Goal: Navigation & Orientation: Find specific page/section

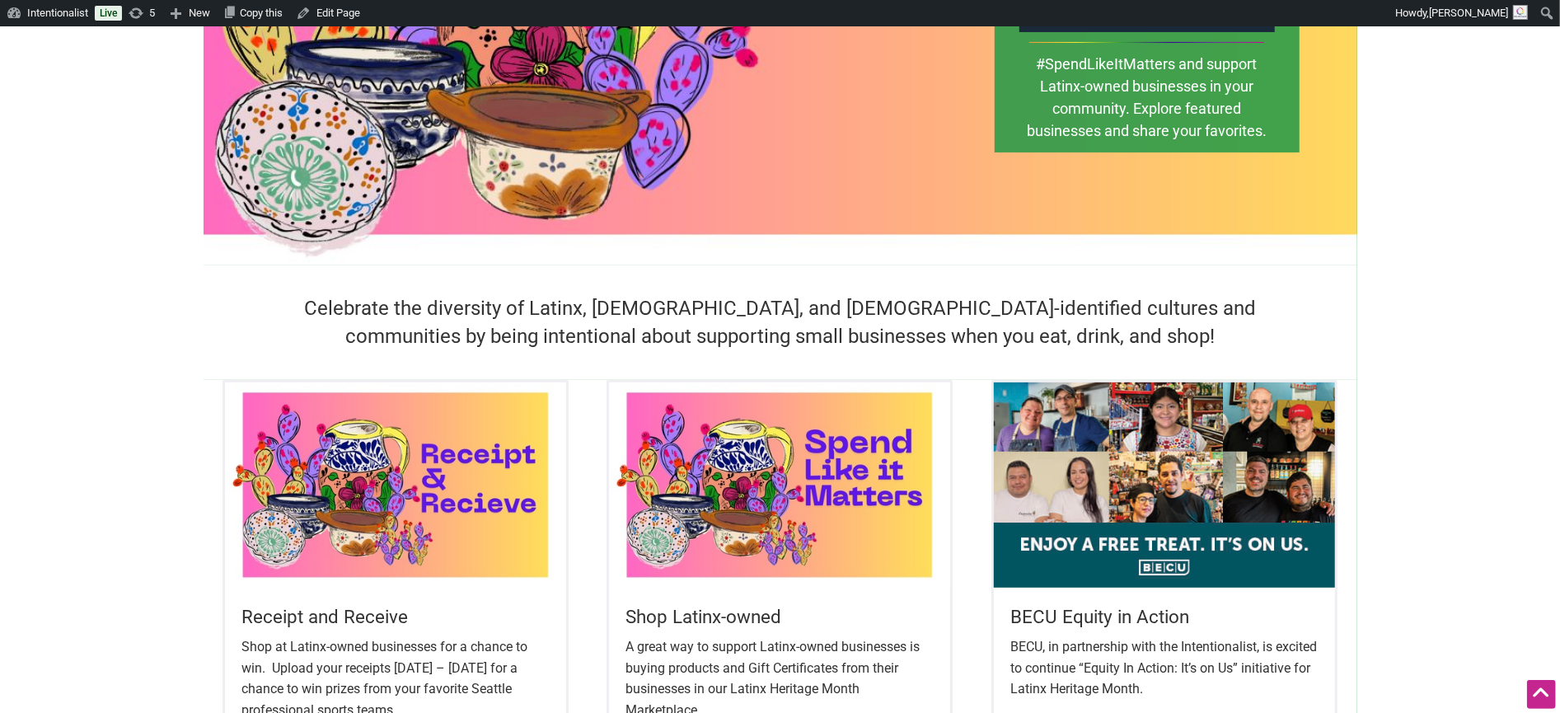
scroll to position [302, 0]
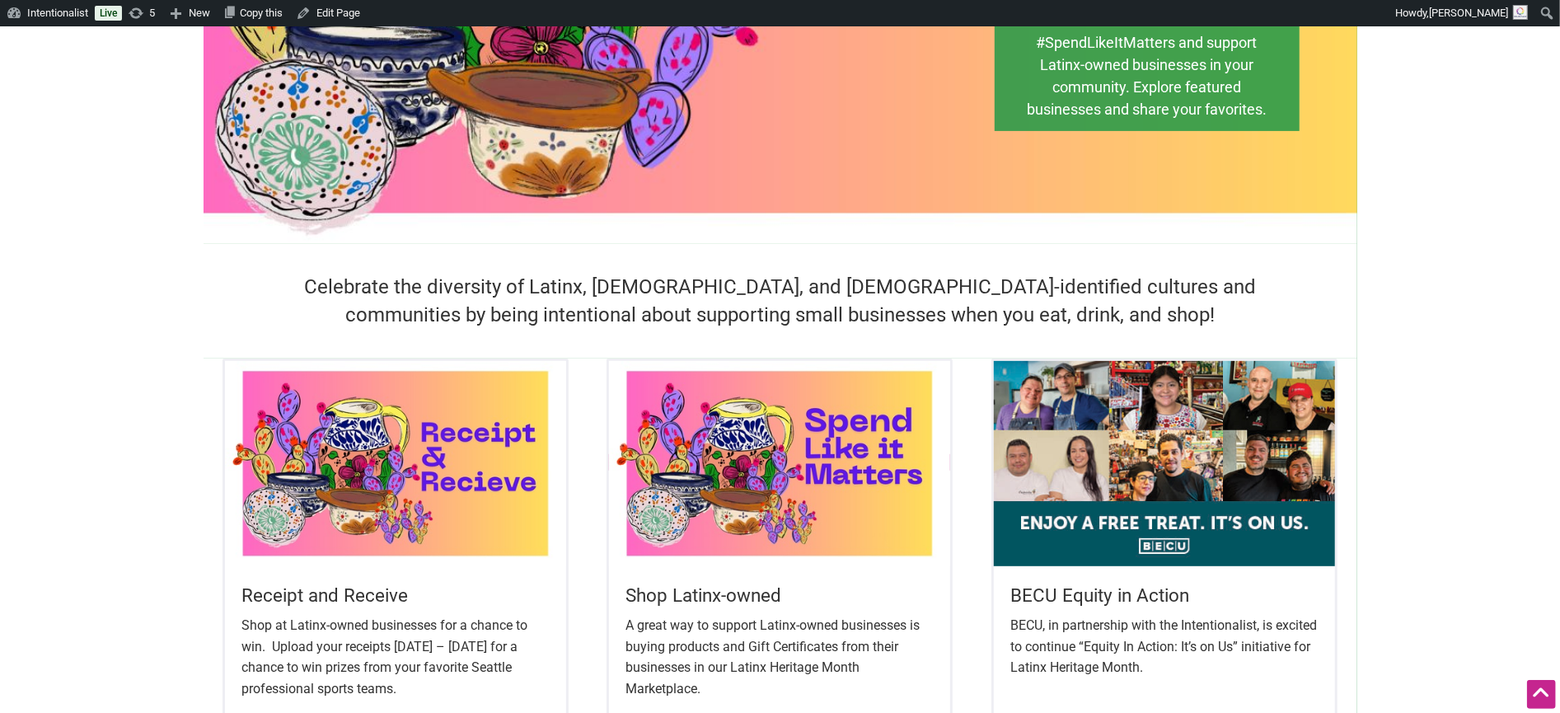
click at [734, 473] on img at bounding box center [779, 463] width 341 height 204
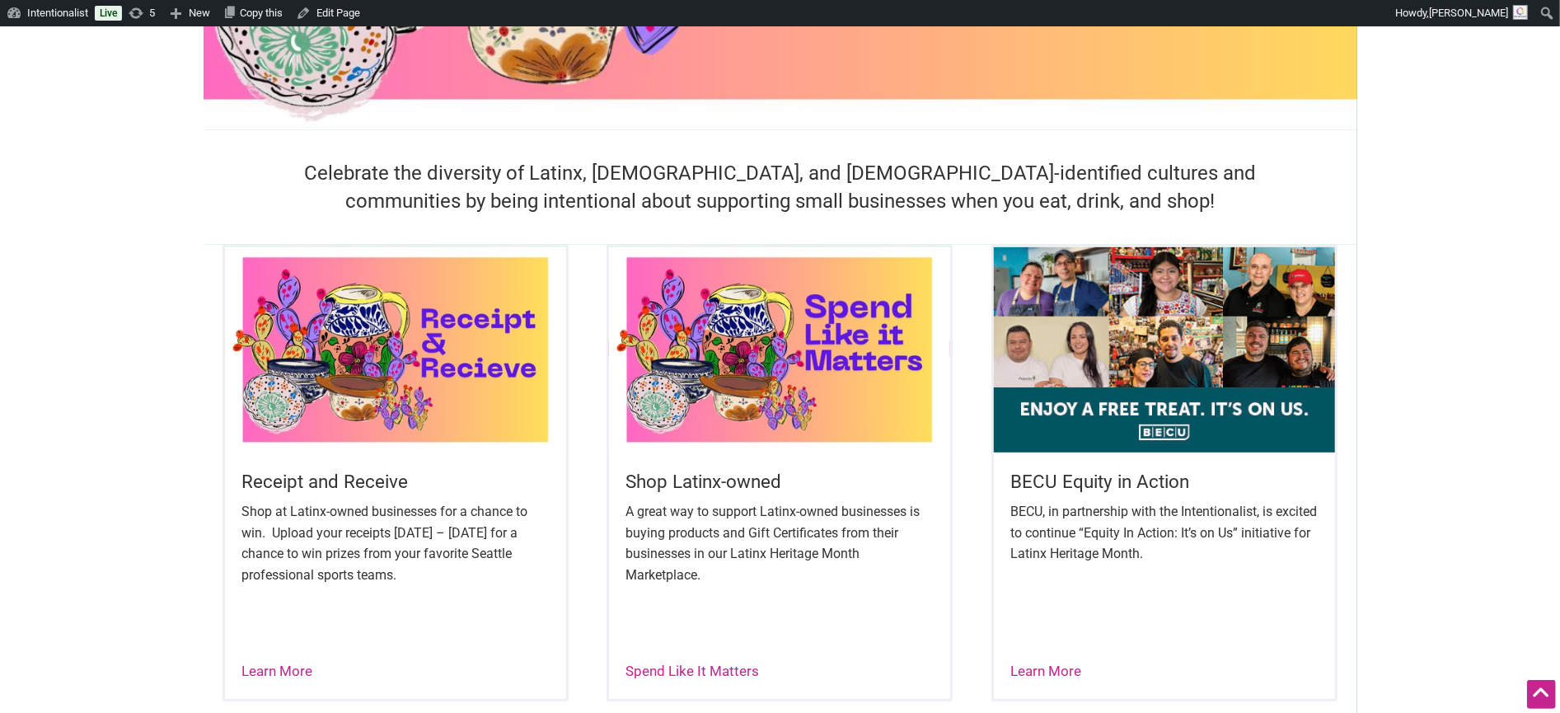
scroll to position [419, 0]
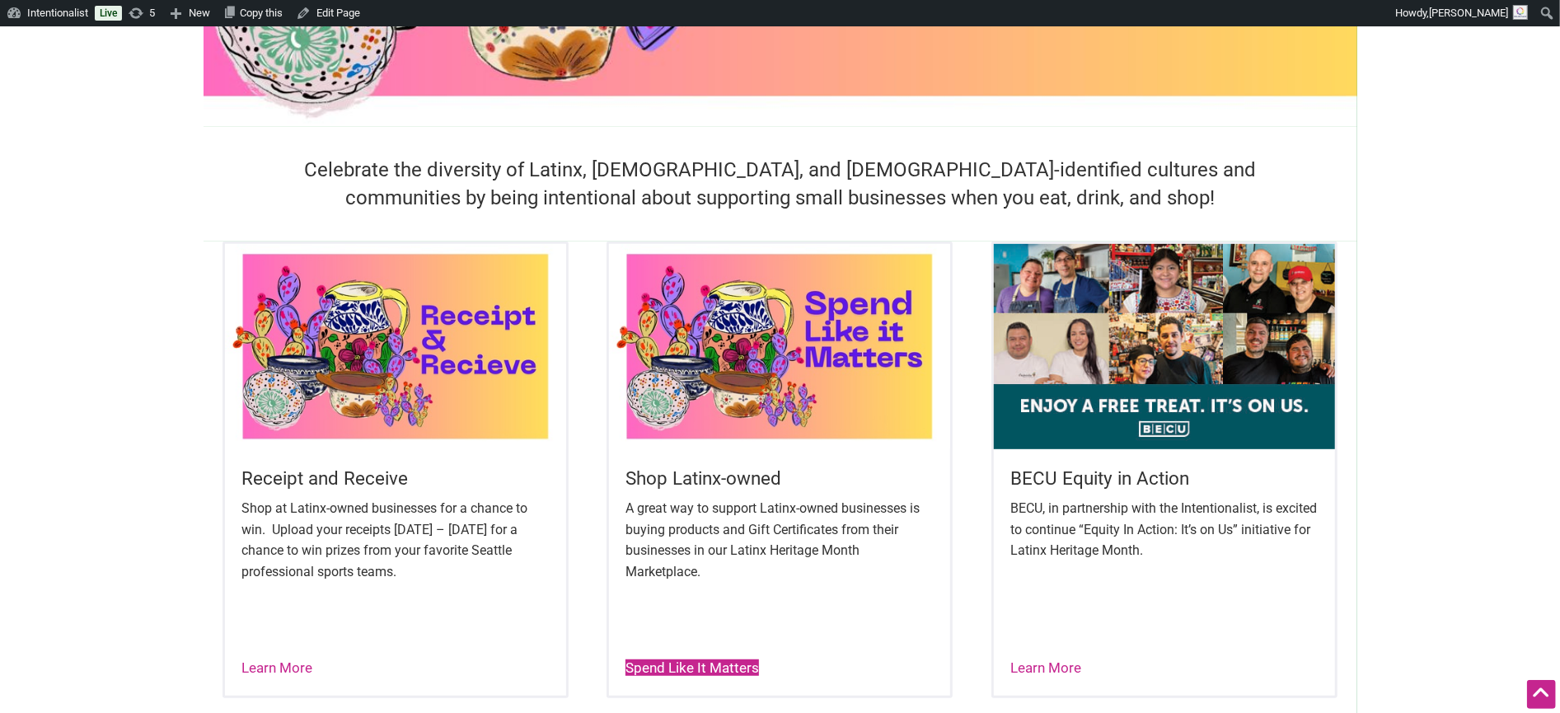
click at [673, 669] on link "Spend Like It Matters" at bounding box center [693, 667] width 134 height 16
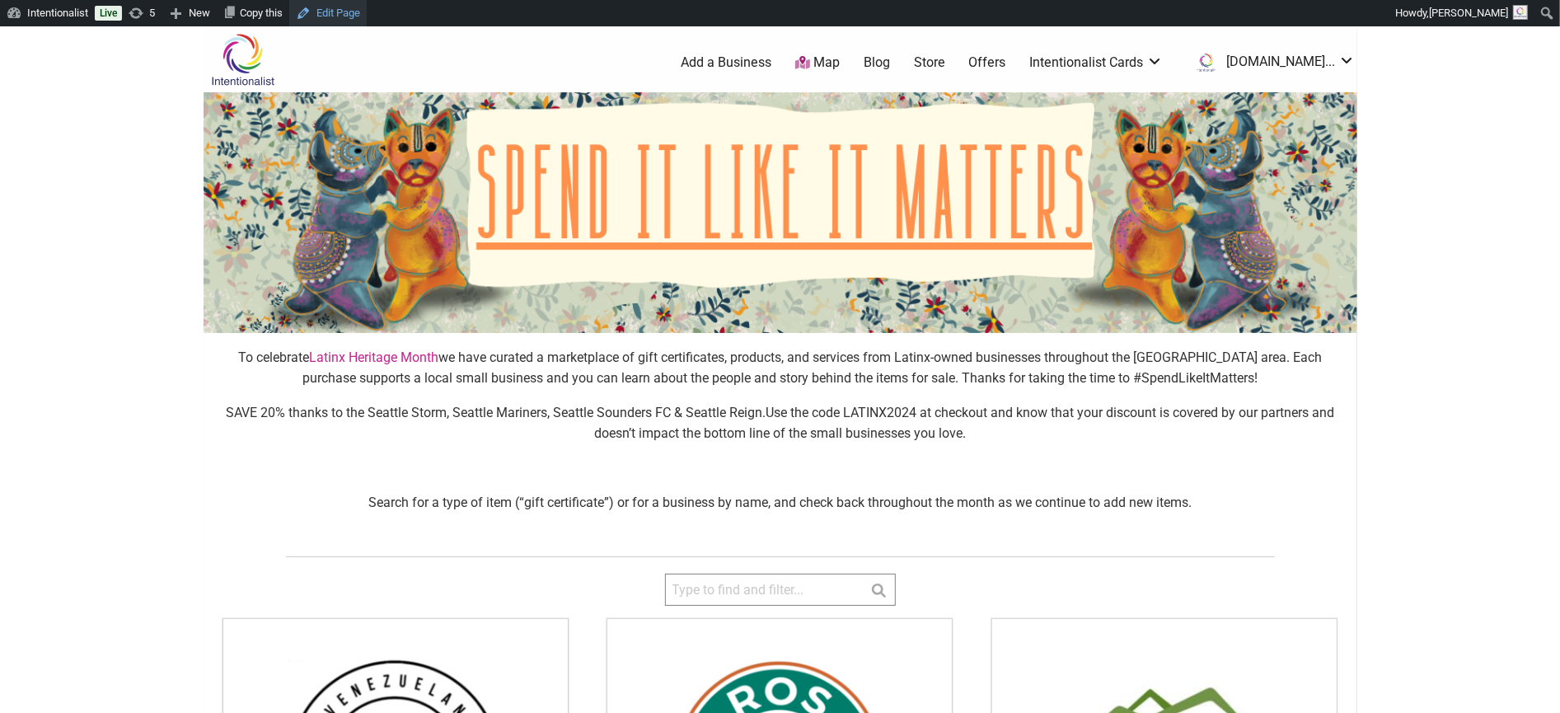
click at [349, 9] on link "Edit Page" at bounding box center [327, 13] width 77 height 26
click at [356, 13] on link "Edit Page" at bounding box center [327, 13] width 77 height 26
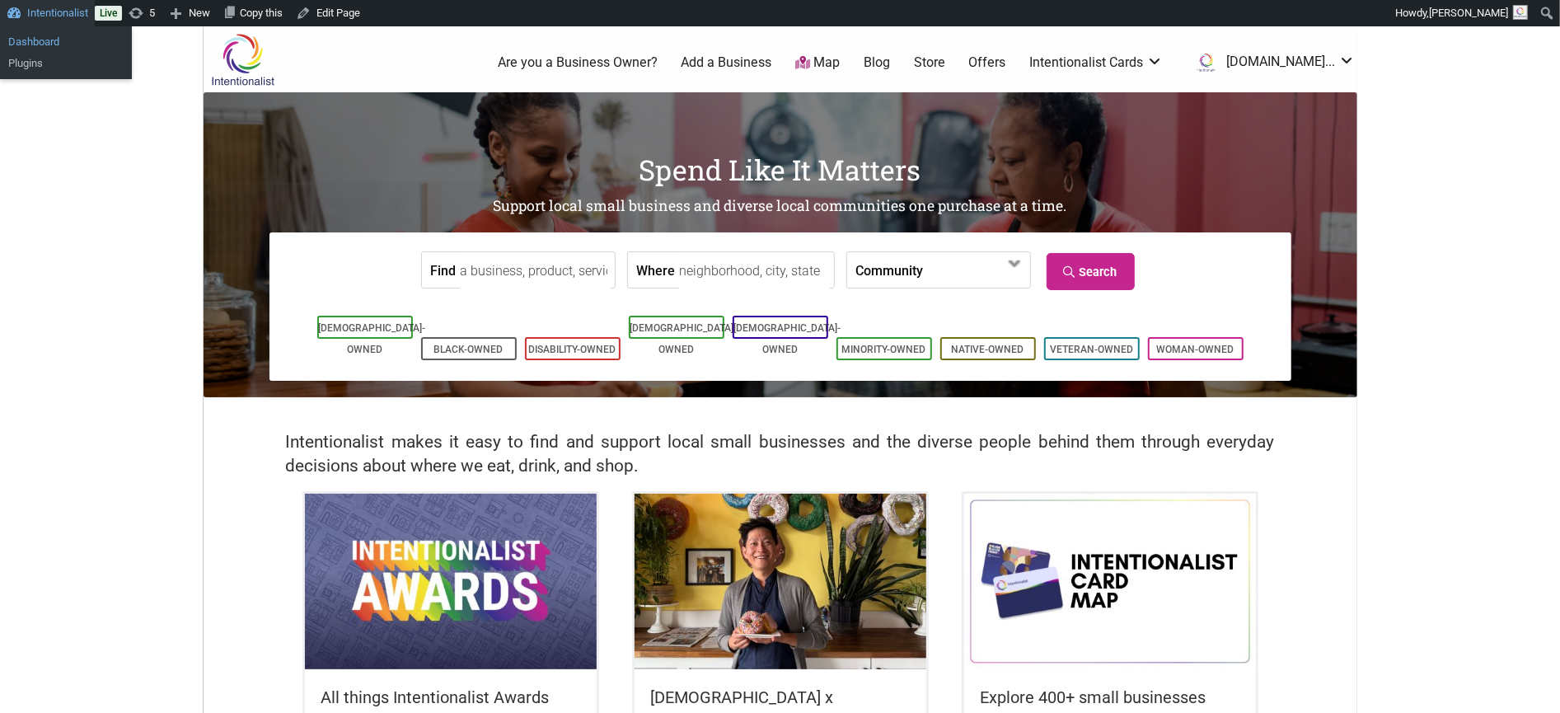
click at [22, 39] on link "Dashboard" at bounding box center [66, 41] width 132 height 21
click at [30, 39] on link "Dashboard" at bounding box center [66, 41] width 132 height 21
